Goal: Task Accomplishment & Management: Complete application form

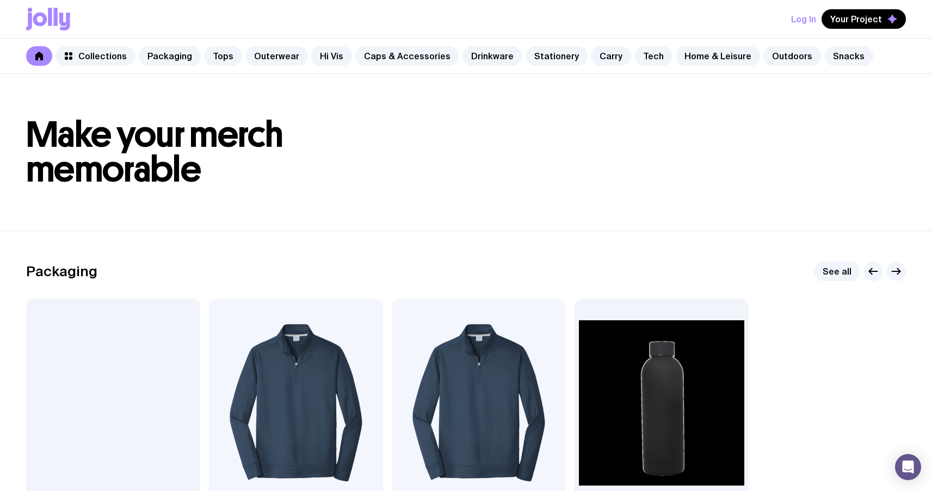
click at [805, 19] on button "Log In" at bounding box center [803, 19] width 25 height 20
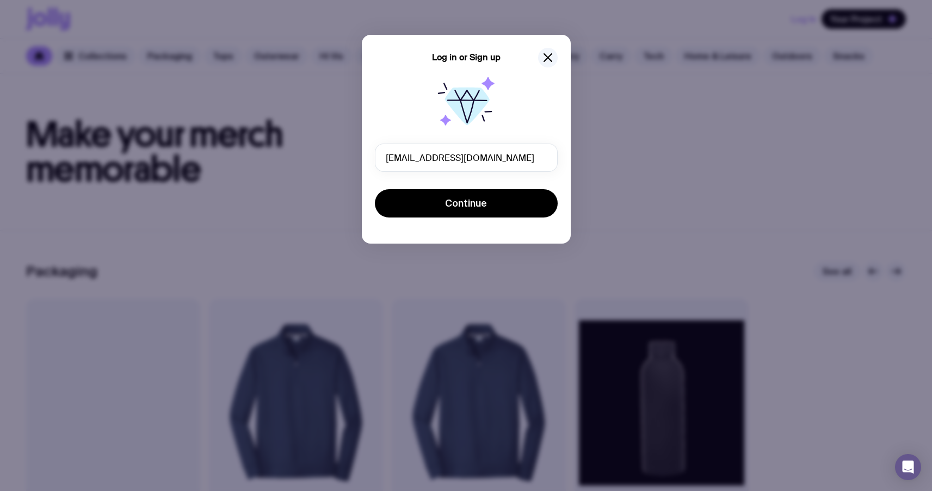
type input "u1@gmail.com"
click at [404, 133] on div at bounding box center [466, 105] width 183 height 70
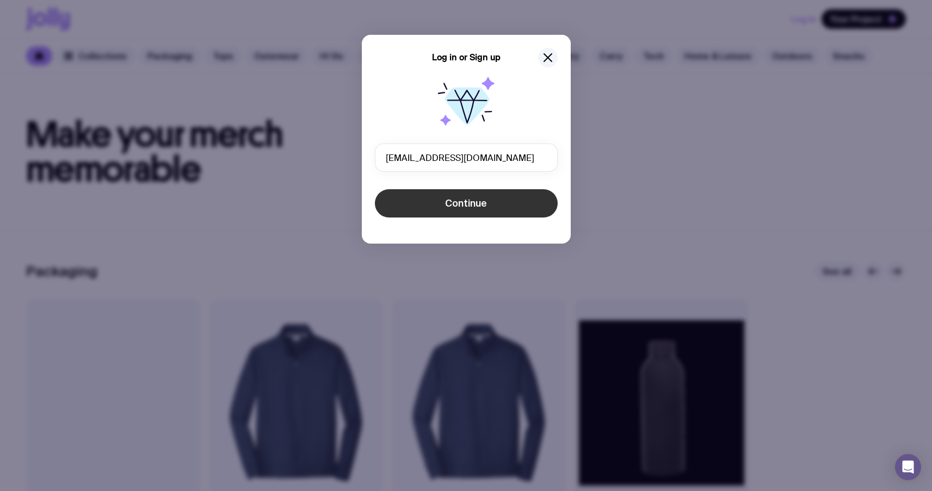
click at [437, 203] on button "Continue" at bounding box center [466, 203] width 183 height 28
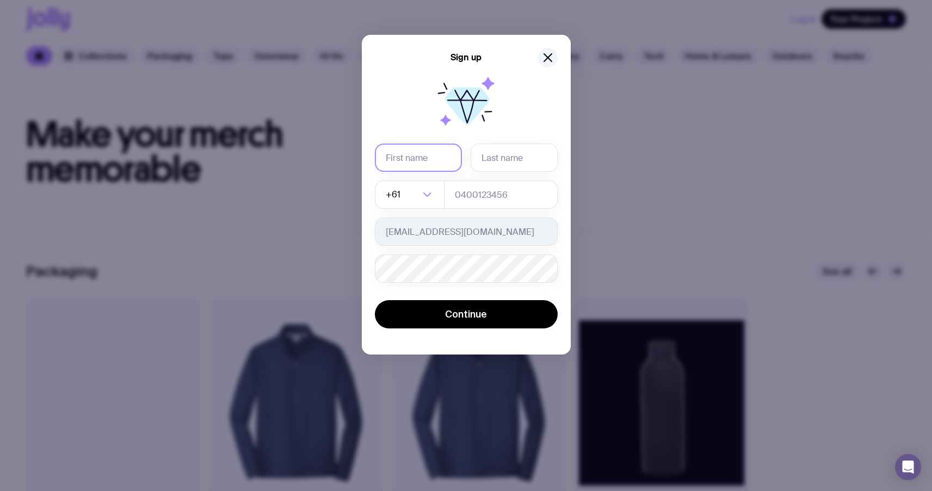
click at [413, 160] on input "text" at bounding box center [418, 158] width 87 height 28
type input "uuuu"
type input "1111"
click at [499, 195] on input "tel" at bounding box center [501, 195] width 114 height 28
type input "0664130449"
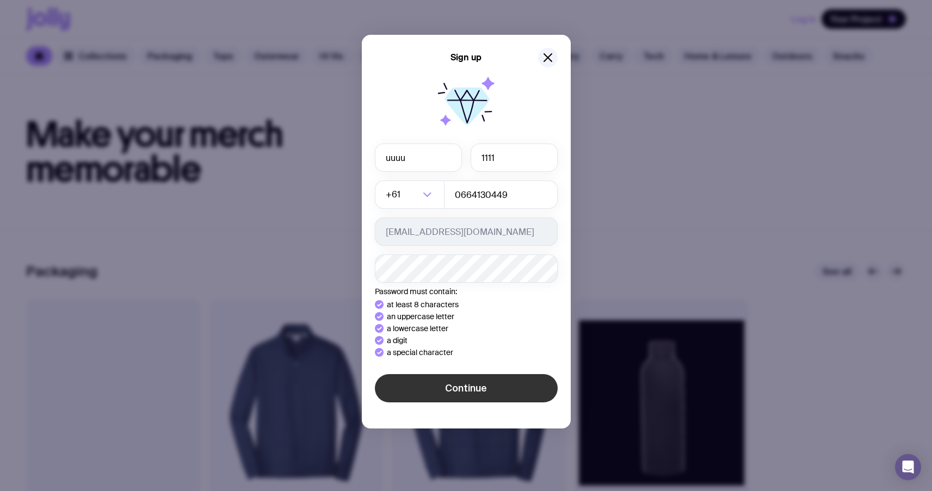
click at [406, 391] on div "Sign up uuuu 1111 +61 Loading... 0664130449 u1@gmail.com Password must contain:…" at bounding box center [466, 245] width 932 height 491
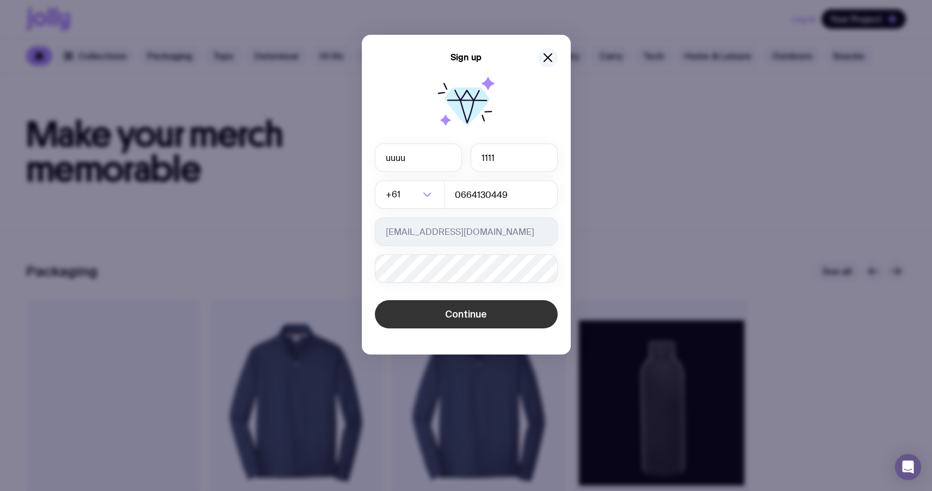
click at [460, 318] on span "Continue" at bounding box center [466, 314] width 42 height 13
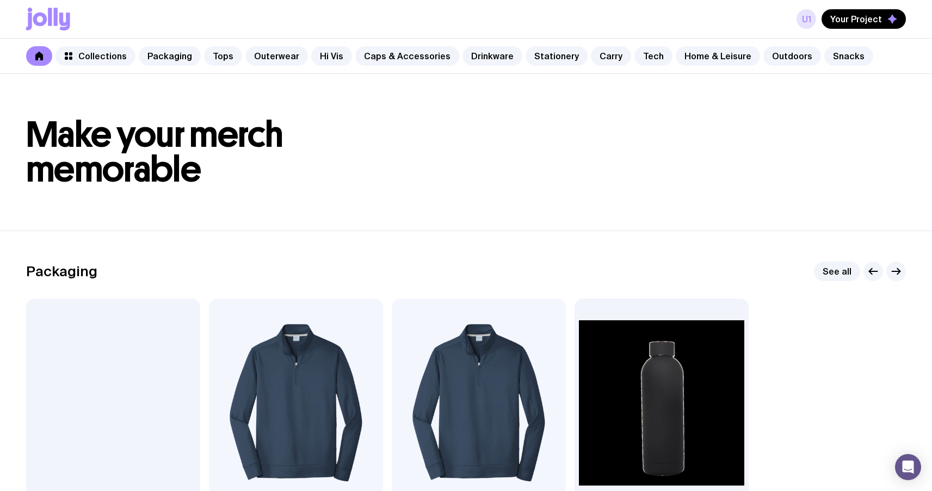
click at [806, 17] on link "u1" at bounding box center [806, 19] width 20 height 20
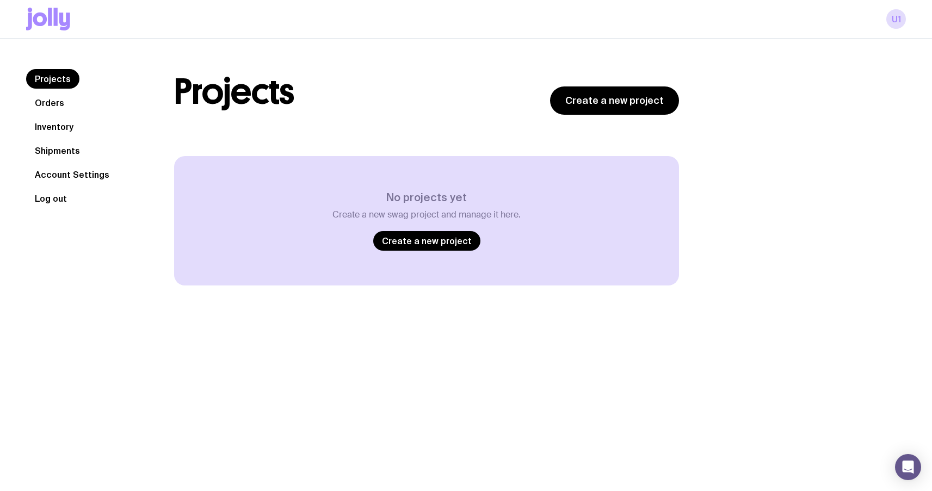
click at [52, 201] on button "Log out" at bounding box center [50, 199] width 49 height 20
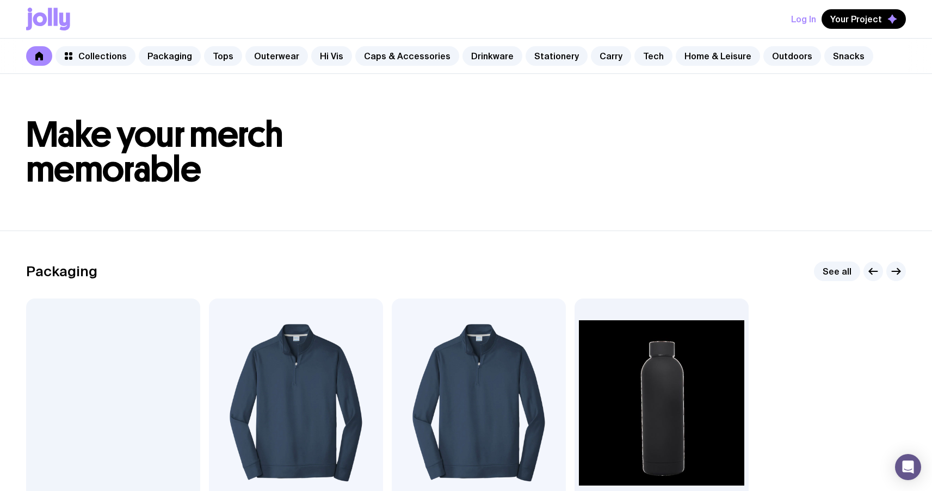
click at [806, 23] on button "Log In" at bounding box center [803, 19] width 25 height 20
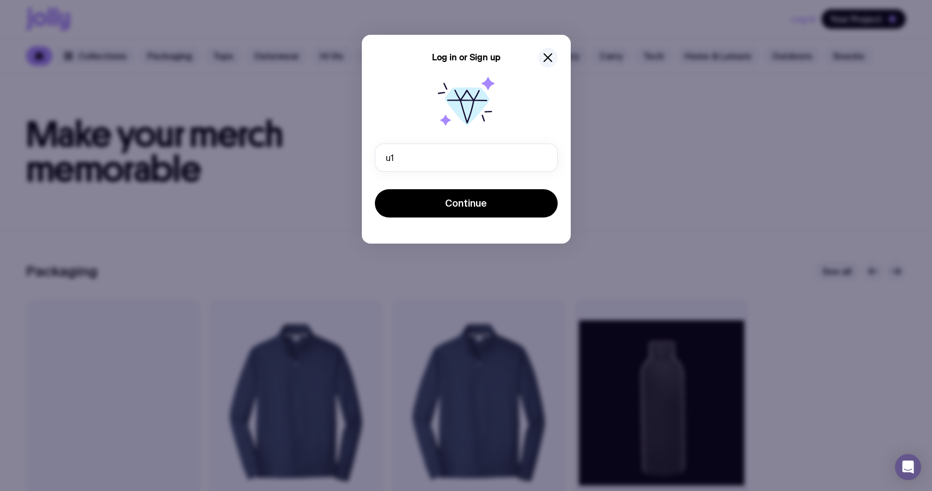
type input "u1@gmail.com"
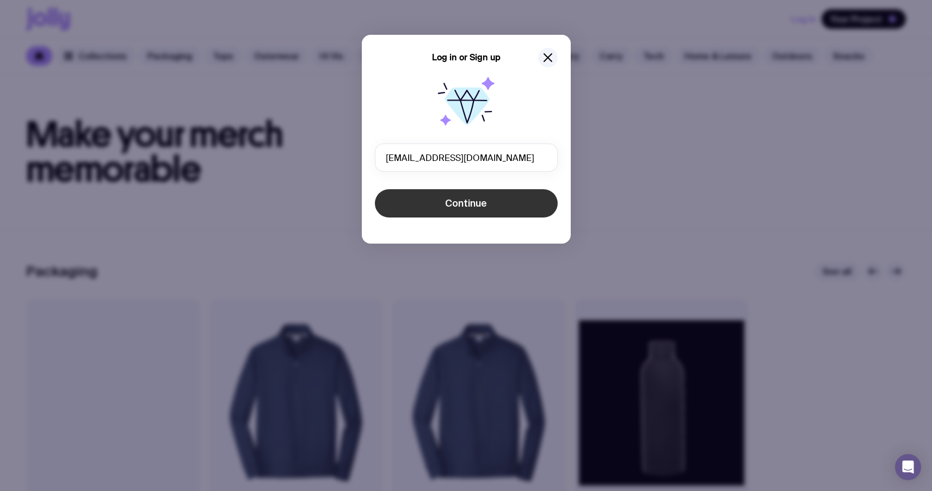
click at [467, 208] on span "Continue" at bounding box center [466, 203] width 42 height 13
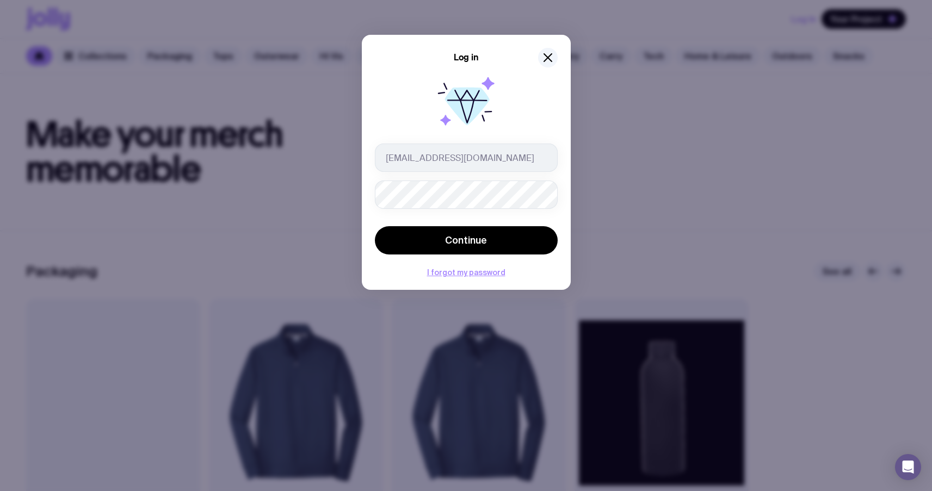
click at [542, 105] on div at bounding box center [466, 105] width 183 height 70
click at [547, 59] on icon "button" at bounding box center [547, 57] width 13 height 13
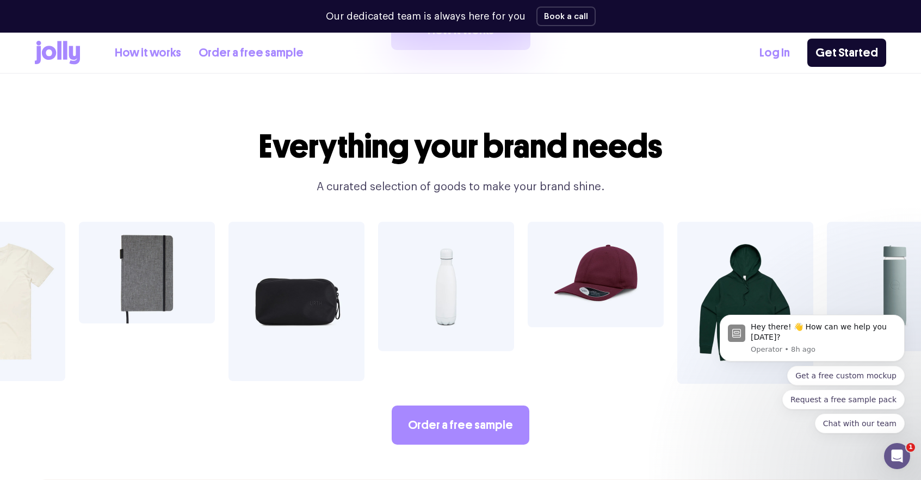
scroll to position [1741, 0]
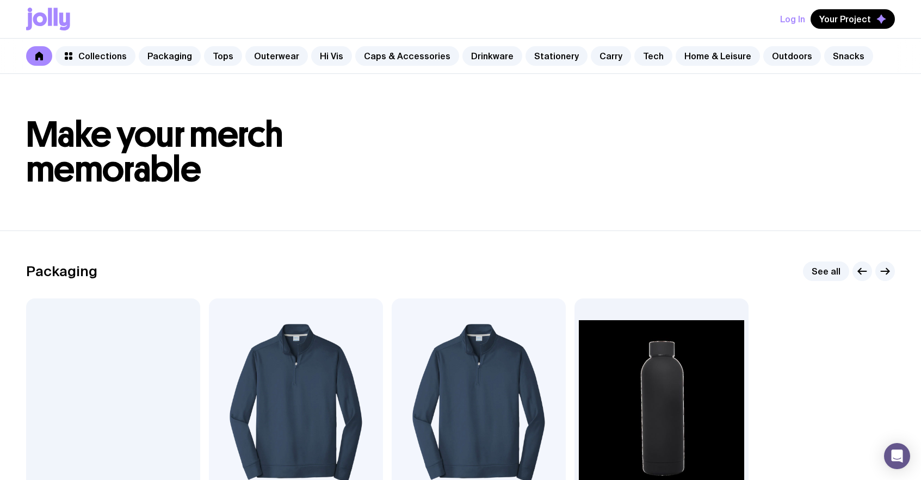
click at [790, 18] on button "Log In" at bounding box center [792, 19] width 25 height 20
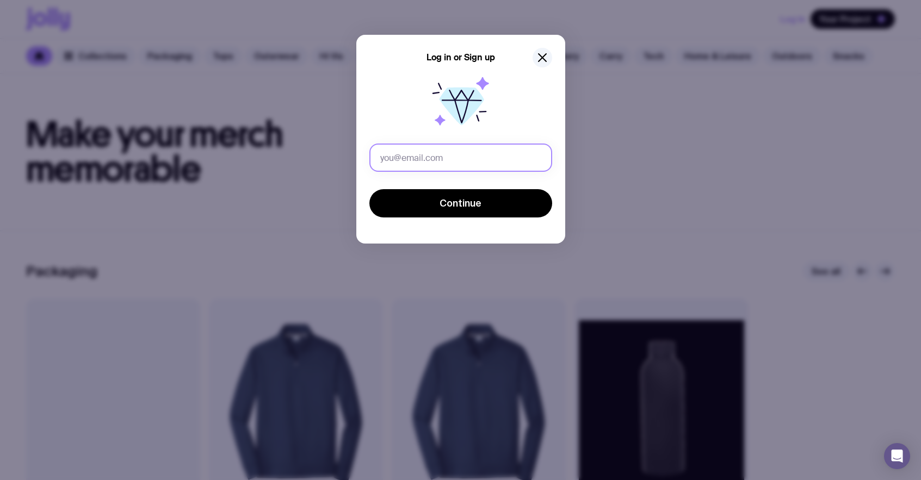
click at [407, 165] on input "text" at bounding box center [460, 158] width 183 height 28
type input "ut1@gmail.com"
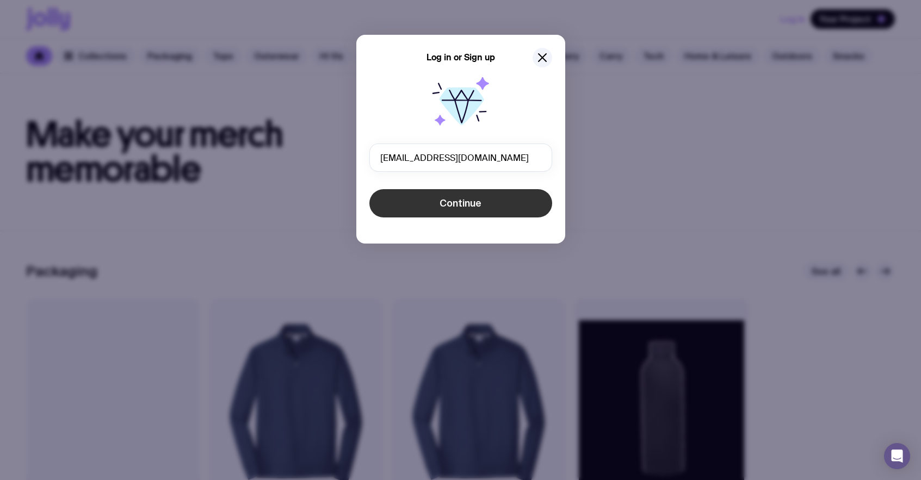
click at [434, 207] on button "Continue" at bounding box center [460, 203] width 183 height 28
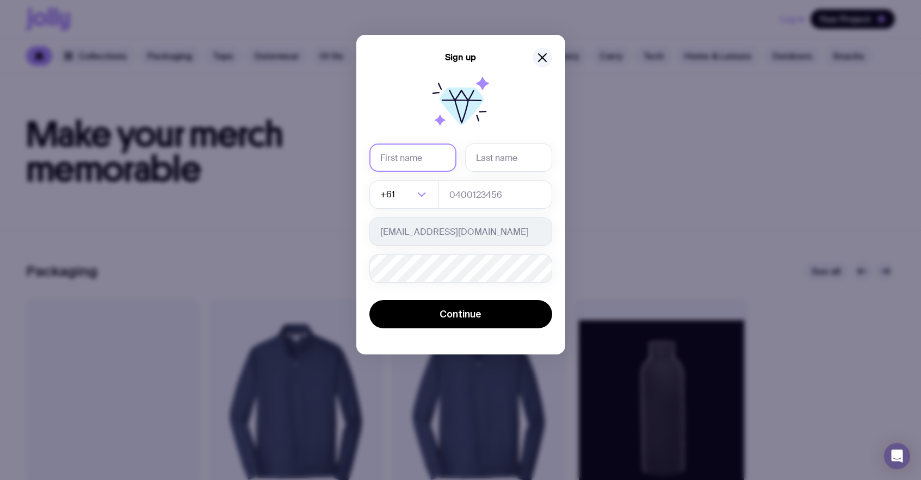
click at [428, 159] on input "text" at bounding box center [412, 158] width 87 height 28
type input "uttt"
type input "111"
click at [467, 194] on input "tel" at bounding box center [495, 195] width 114 height 28
type input "0664130449"
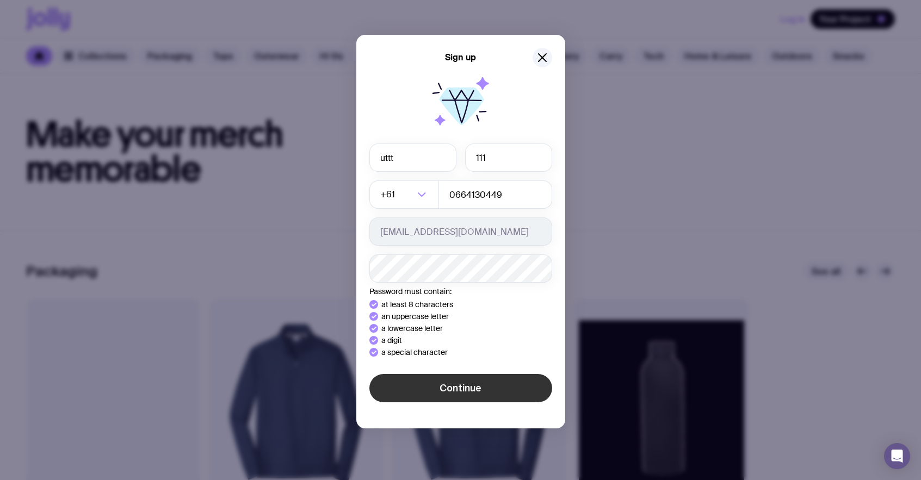
click at [404, 395] on div "Sign up uttt 111 +61 Loading... 0664130449 ut1@gmail.com Password must contain:…" at bounding box center [460, 232] width 209 height 394
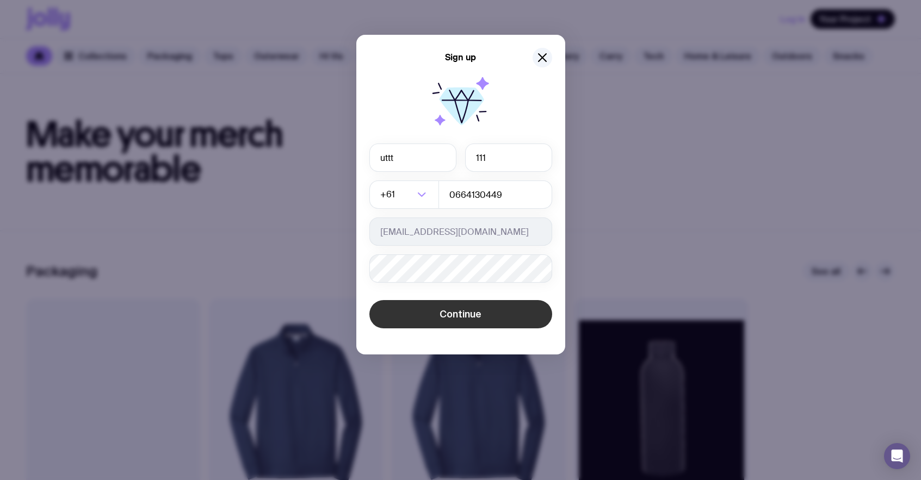
click at [444, 321] on button "Continue" at bounding box center [460, 314] width 183 height 28
